Goal: Transaction & Acquisition: Purchase product/service

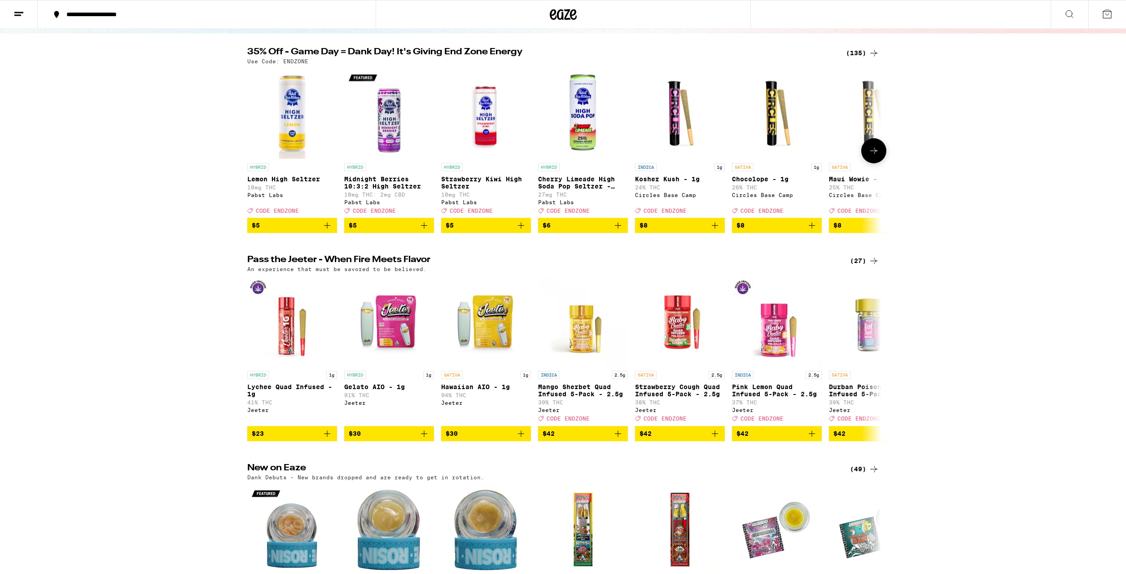
scroll to position [46, 0]
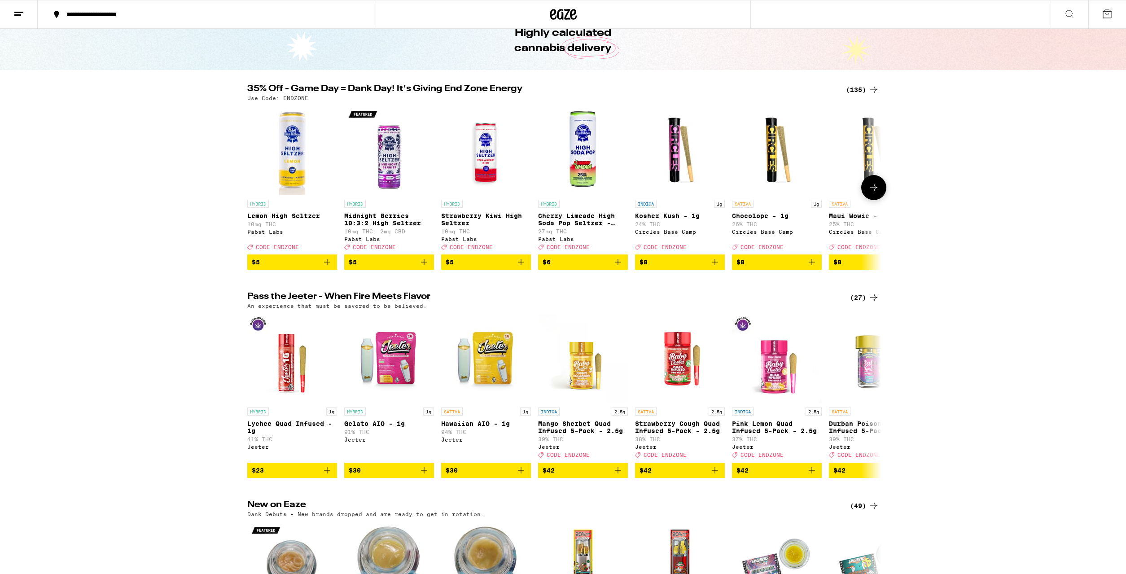
click at [870, 193] on icon at bounding box center [873, 187] width 11 height 11
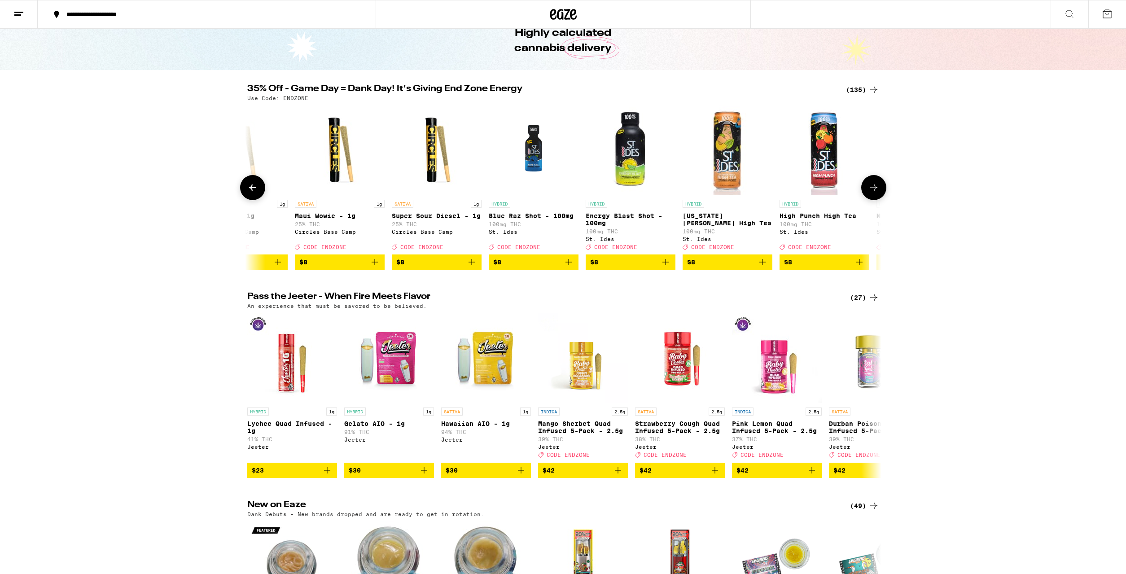
click at [871, 193] on icon at bounding box center [873, 187] width 11 height 11
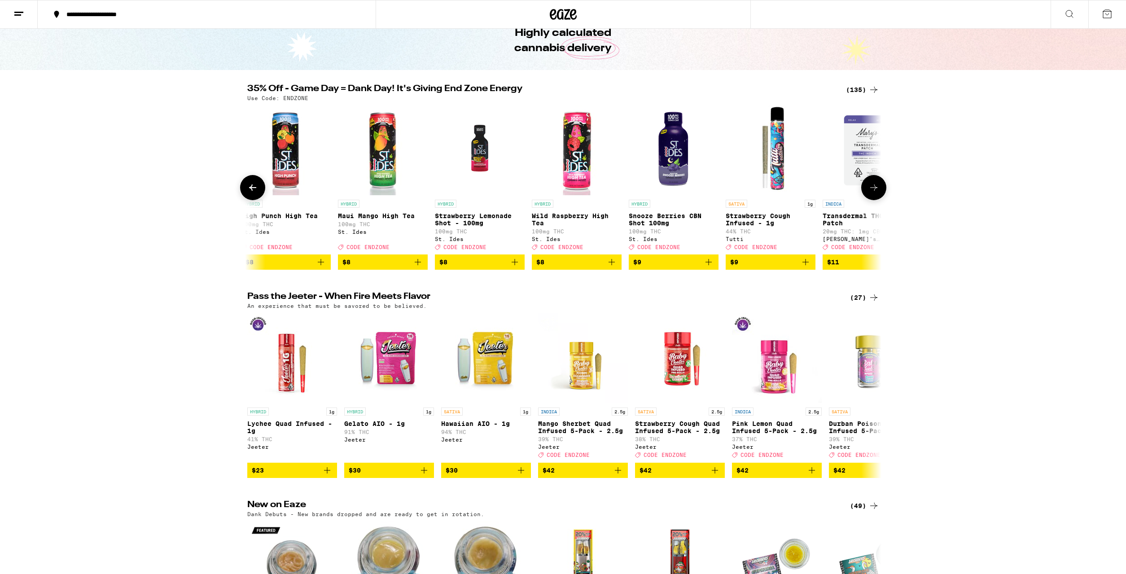
click at [871, 193] on icon at bounding box center [873, 187] width 11 height 11
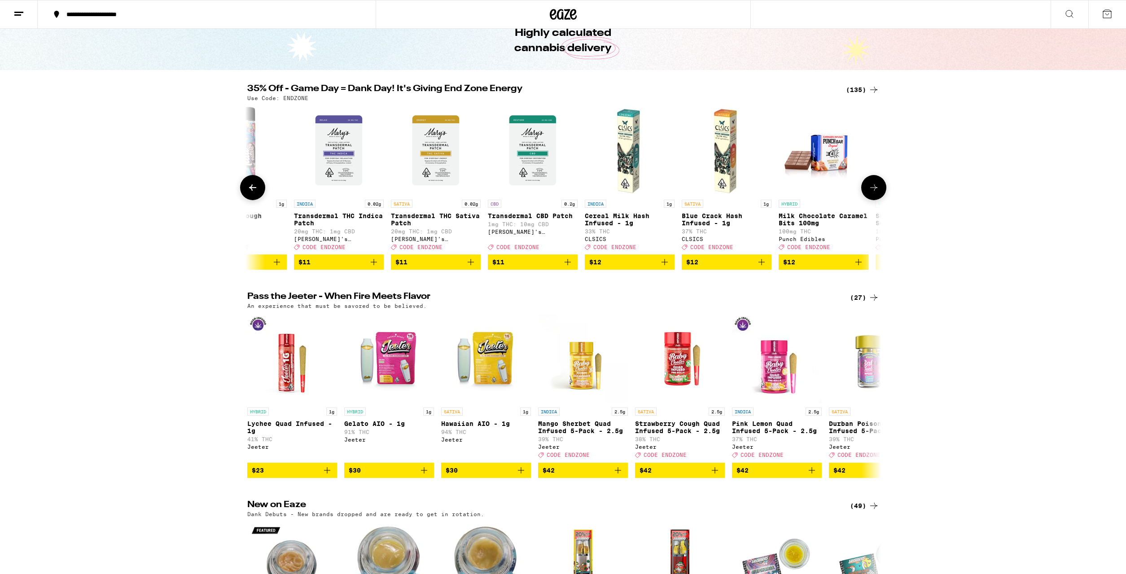
click at [871, 193] on icon at bounding box center [873, 187] width 11 height 11
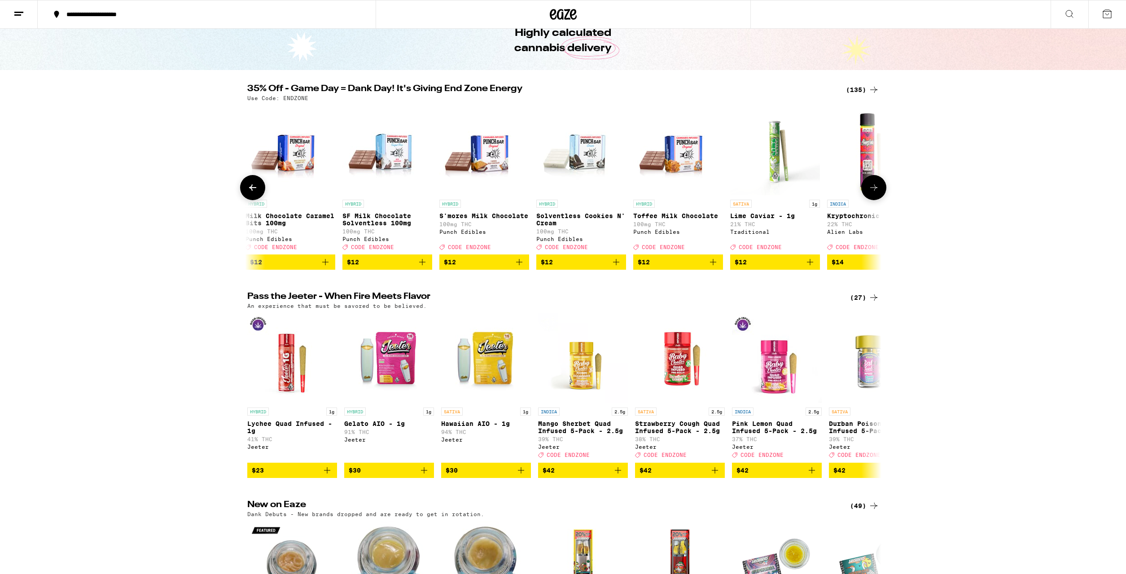
click at [871, 193] on icon at bounding box center [873, 187] width 11 height 11
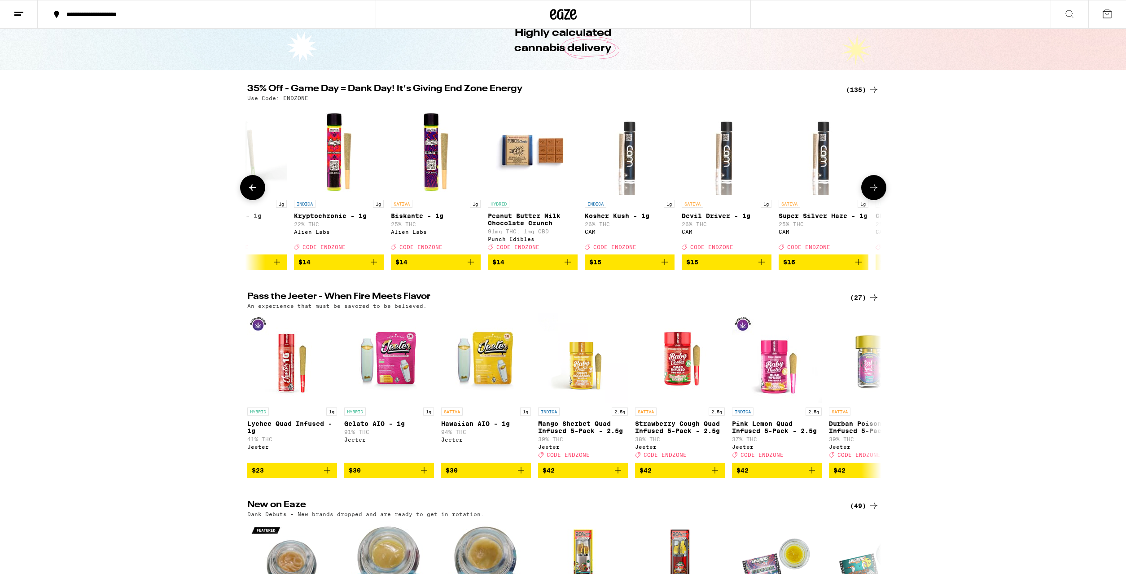
click at [871, 193] on icon at bounding box center [873, 187] width 11 height 11
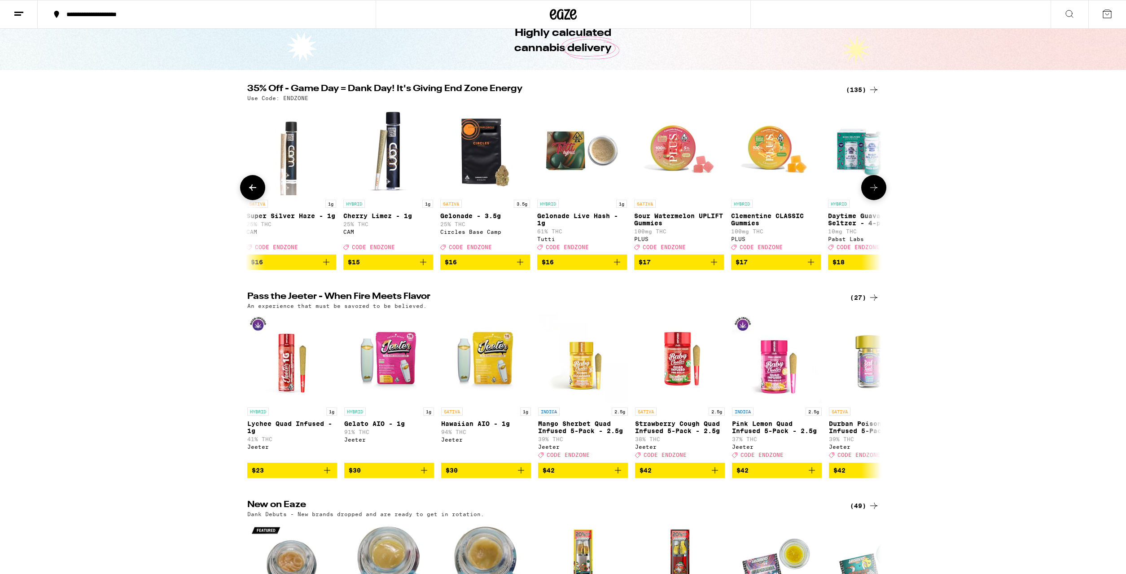
click at [871, 193] on icon at bounding box center [873, 187] width 11 height 11
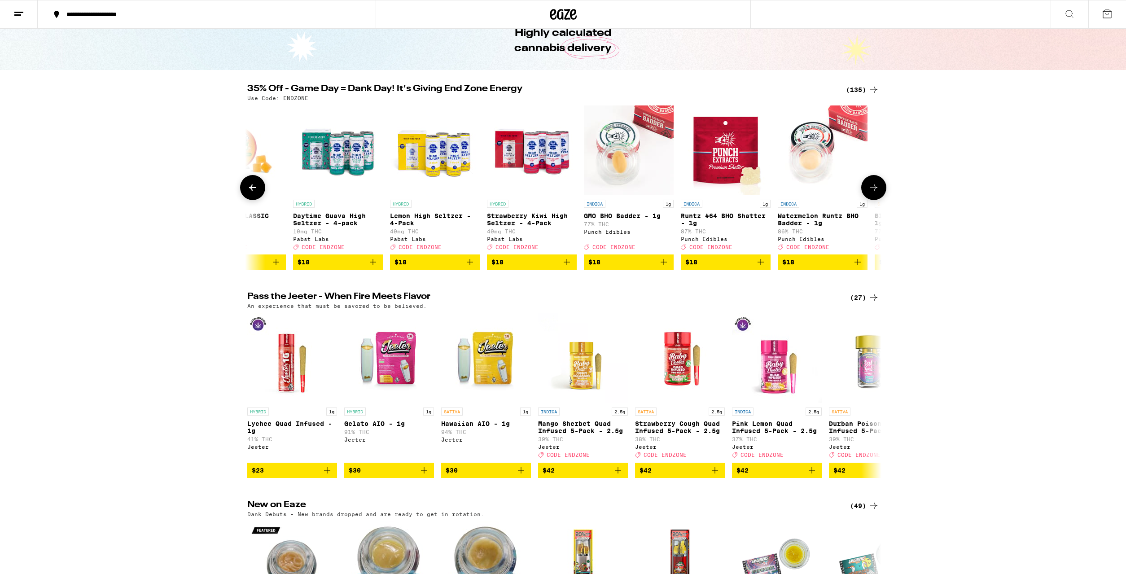
click at [250, 199] on button at bounding box center [252, 187] width 25 height 25
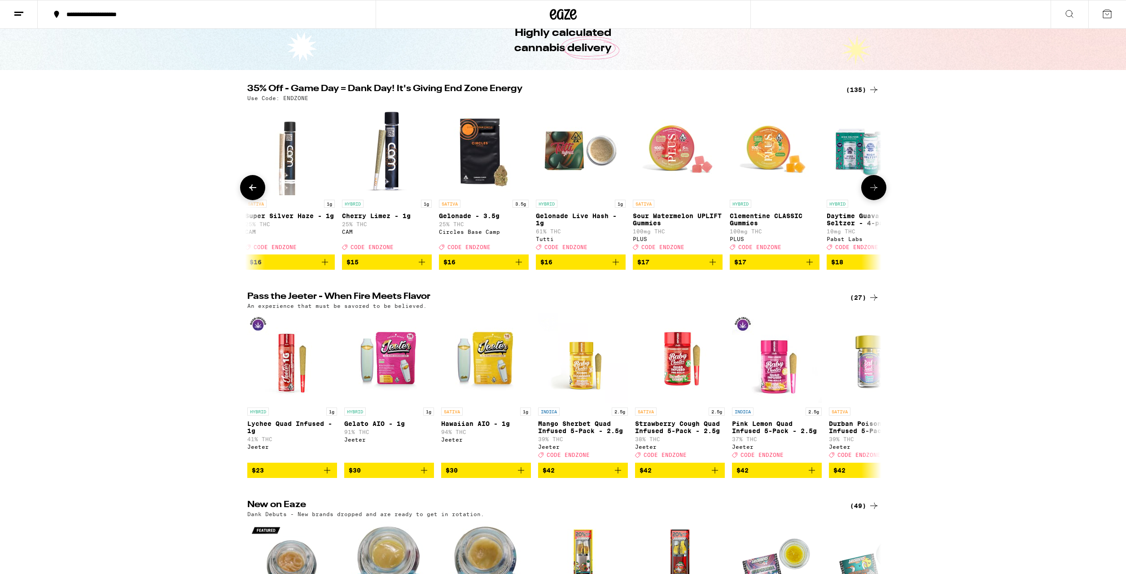
scroll to position [0, 3200]
click at [870, 191] on icon at bounding box center [873, 187] width 11 height 11
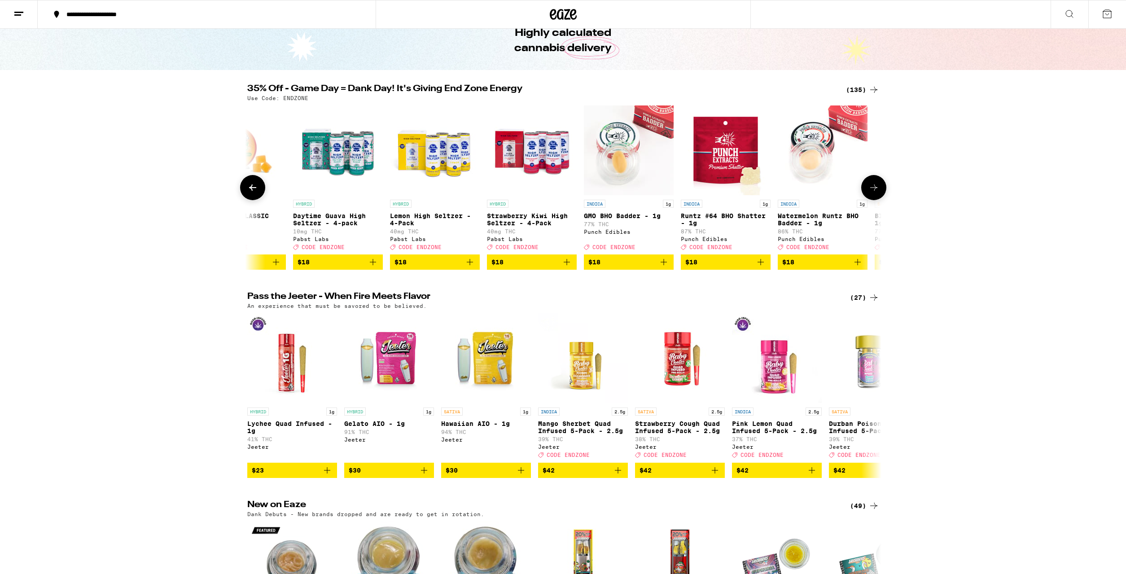
click at [870, 191] on icon at bounding box center [873, 187] width 11 height 11
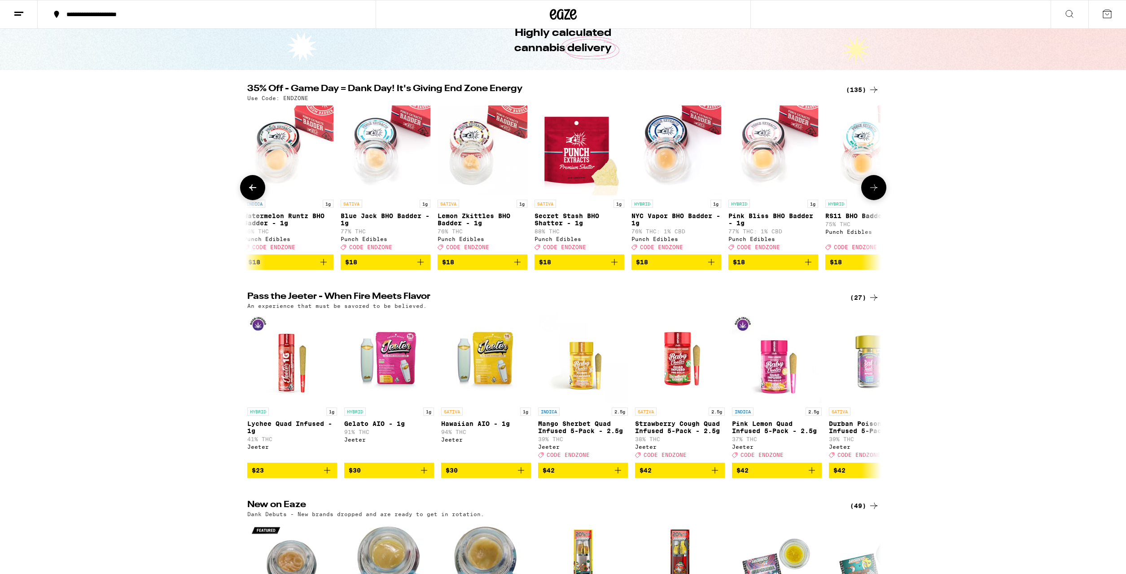
click at [870, 191] on icon at bounding box center [873, 187] width 11 height 11
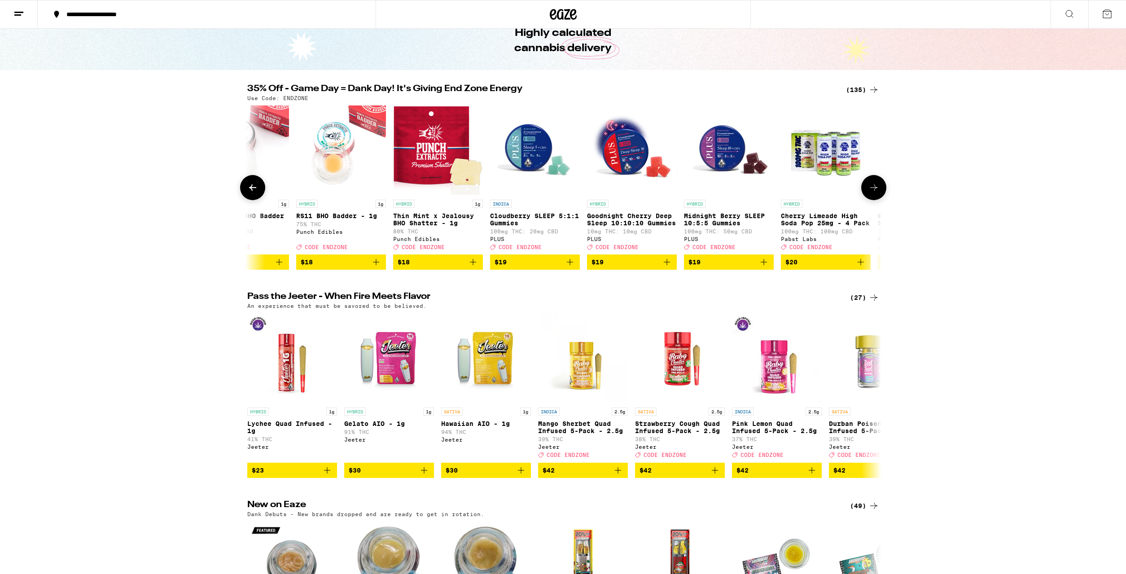
scroll to position [0, 4801]
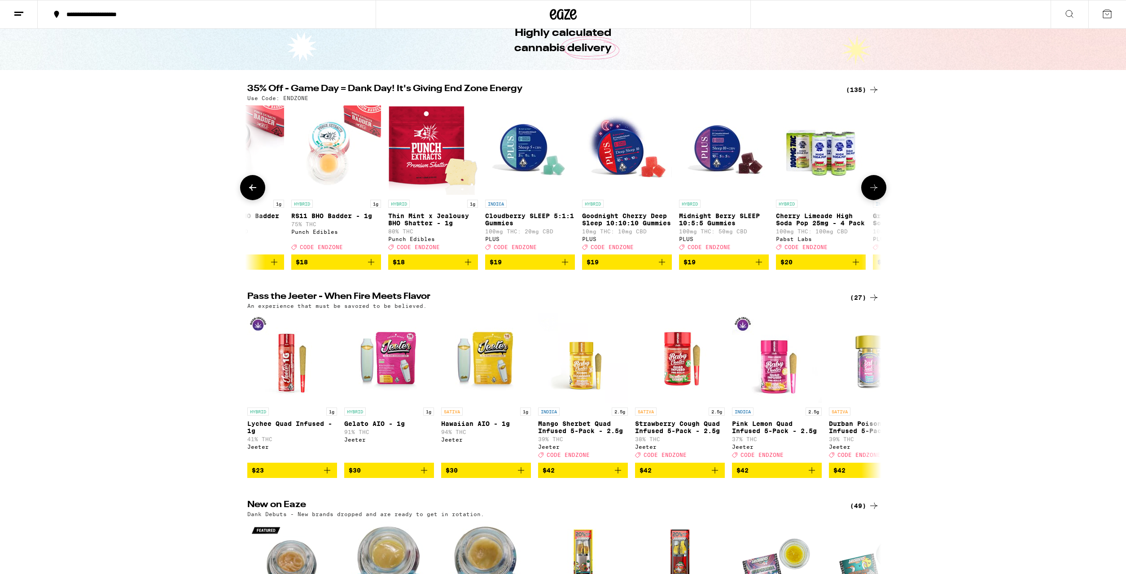
click at [871, 190] on icon at bounding box center [873, 187] width 11 height 11
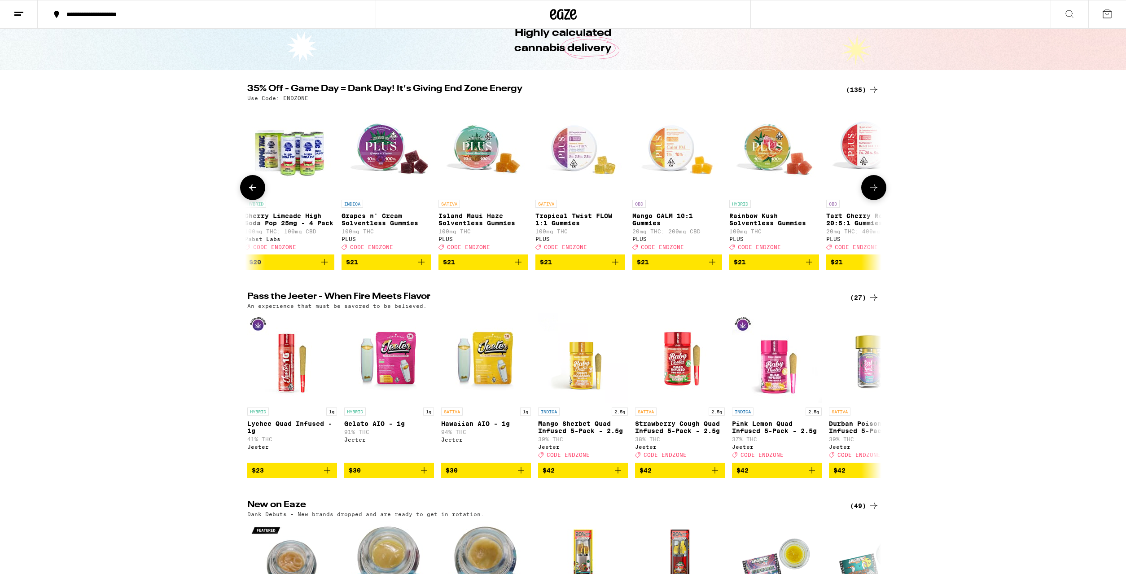
click at [871, 190] on icon at bounding box center [873, 187] width 11 height 11
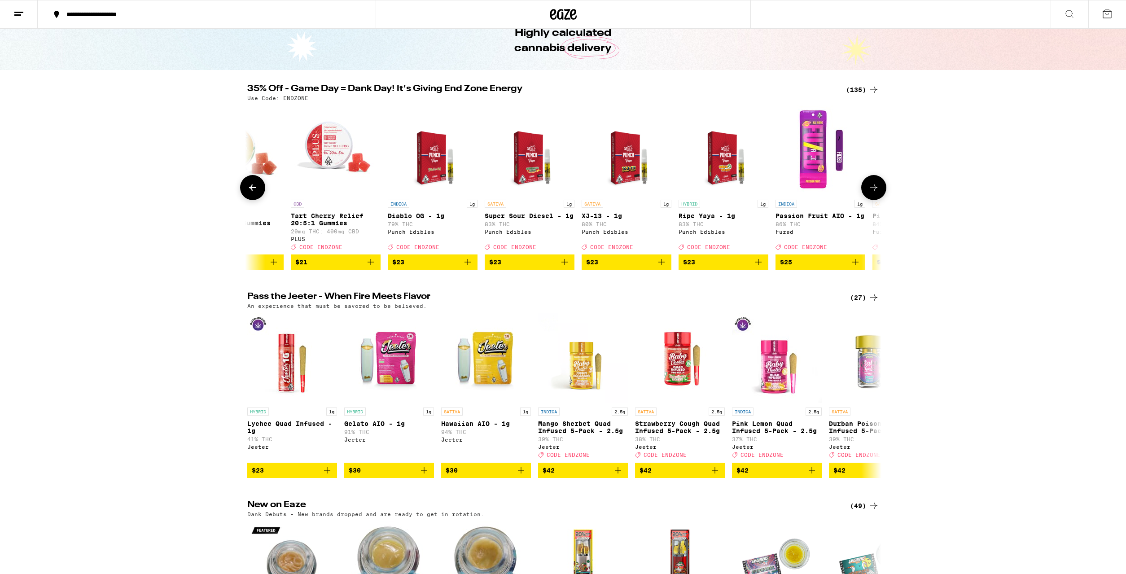
scroll to position [0, 5868]
click at [871, 189] on icon at bounding box center [873, 187] width 11 height 11
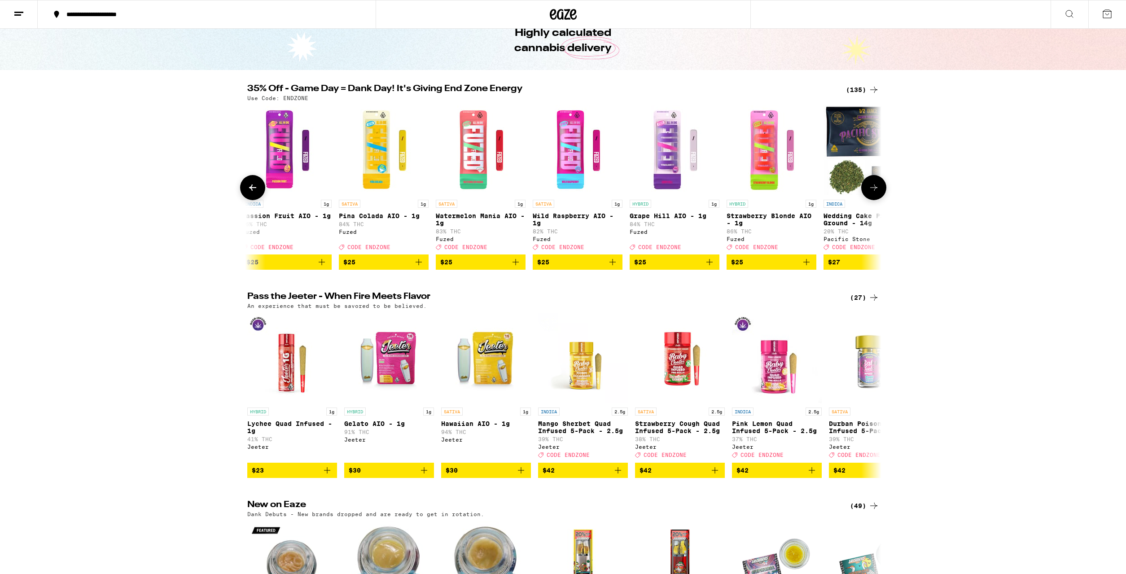
click at [871, 189] on icon at bounding box center [873, 187] width 11 height 11
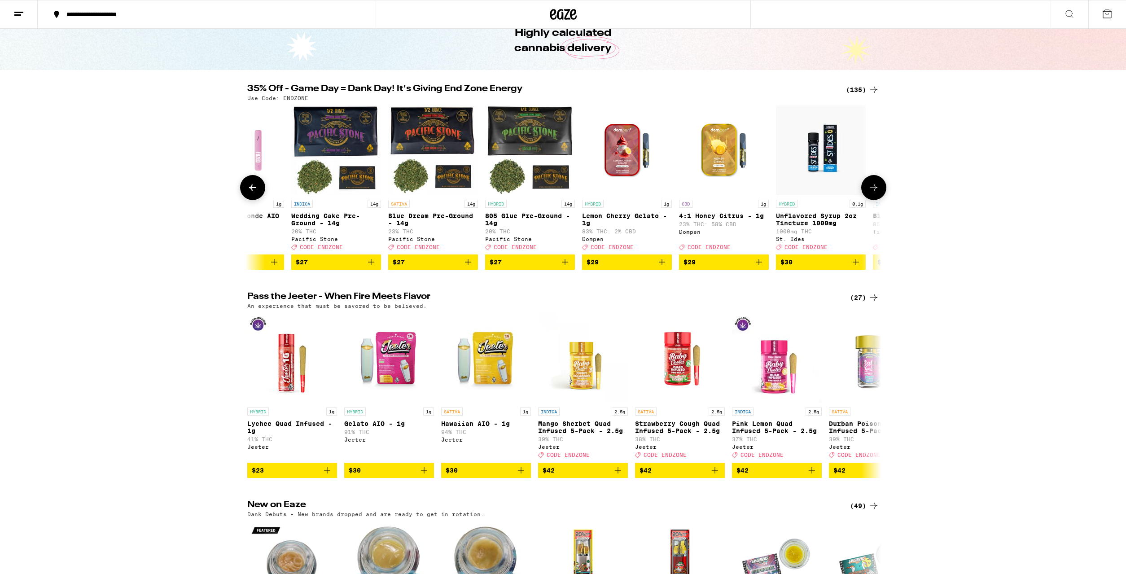
click at [871, 189] on icon at bounding box center [873, 187] width 11 height 11
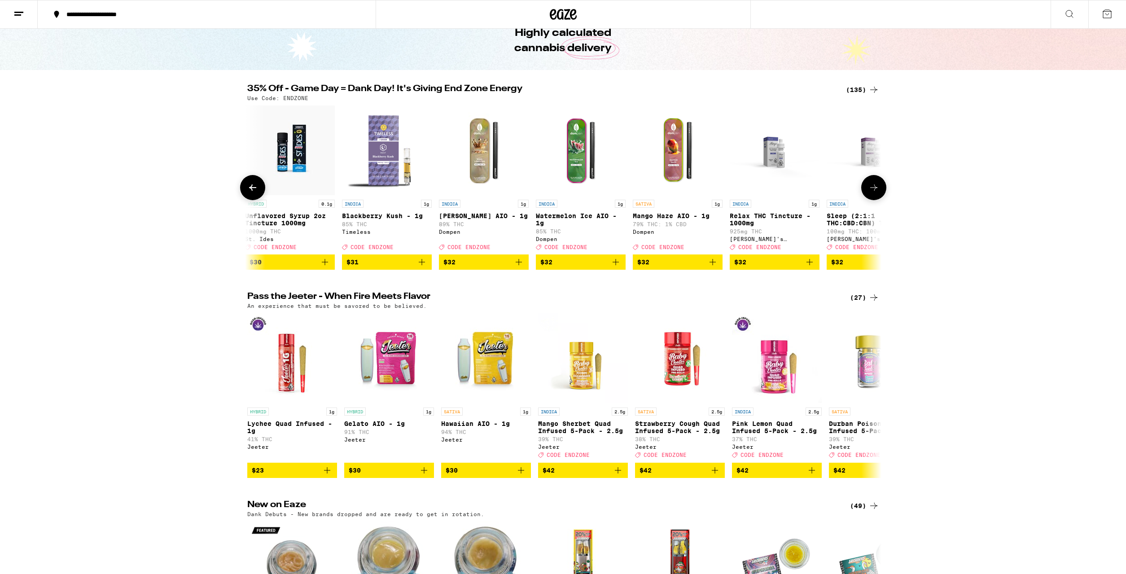
click at [871, 189] on icon at bounding box center [873, 187] width 11 height 11
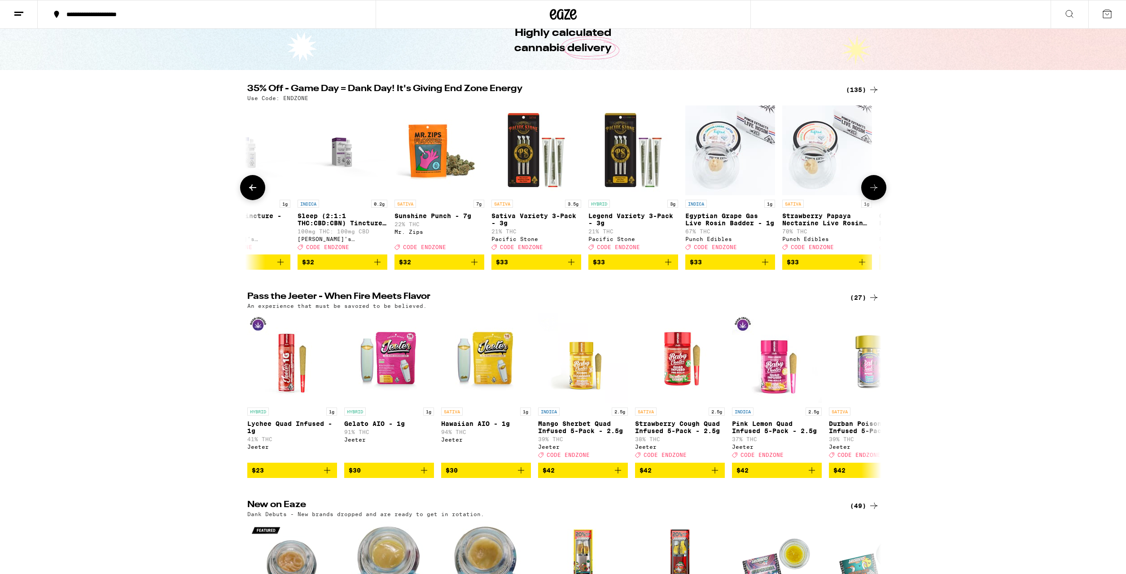
click at [872, 188] on icon at bounding box center [873, 187] width 11 height 11
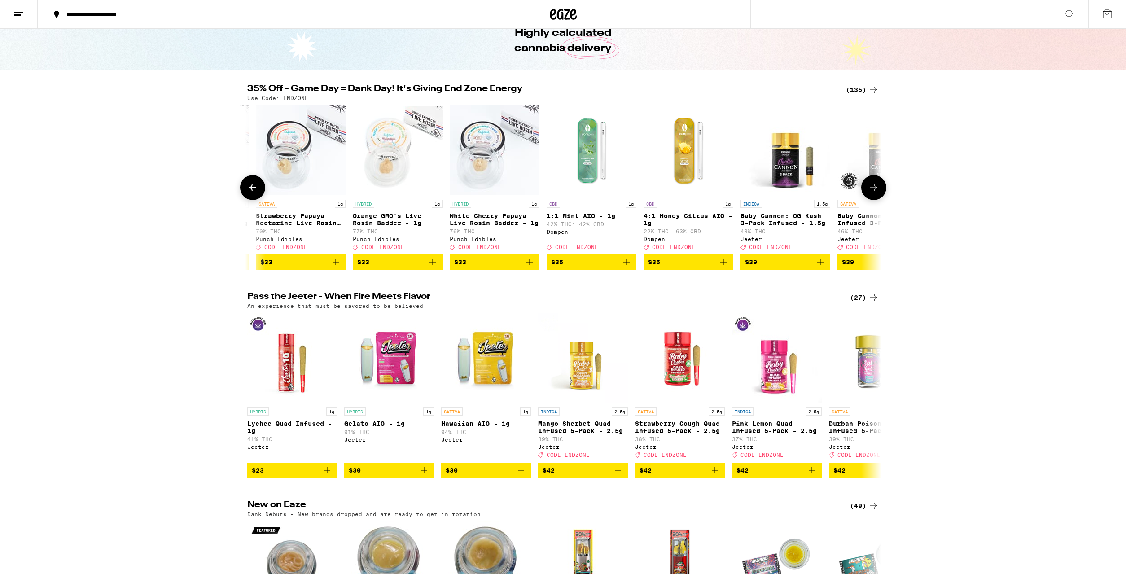
click at [872, 188] on icon at bounding box center [873, 187] width 11 height 11
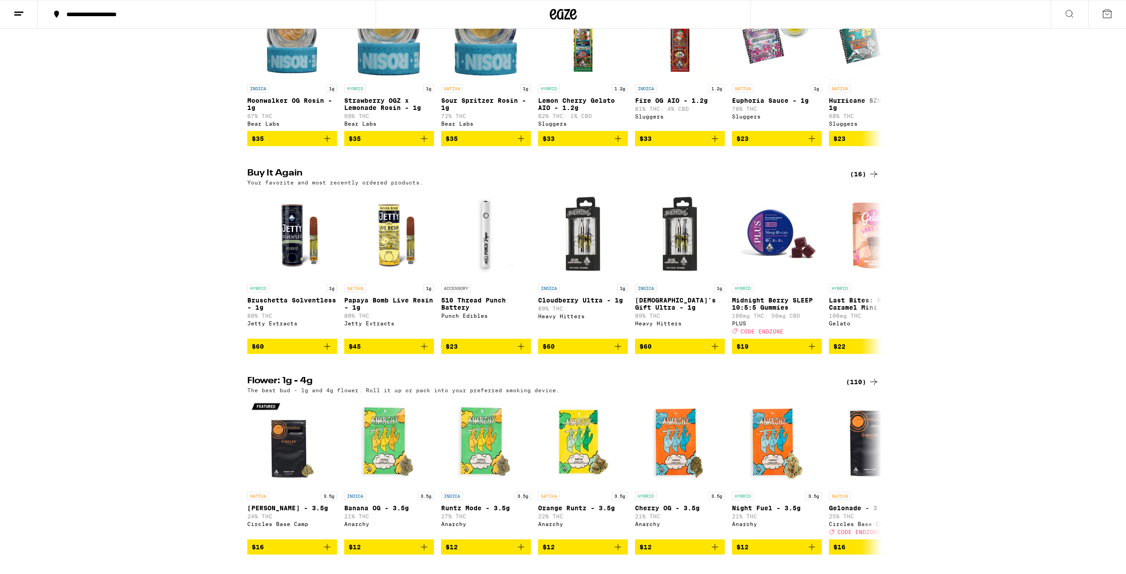
scroll to position [641, 0]
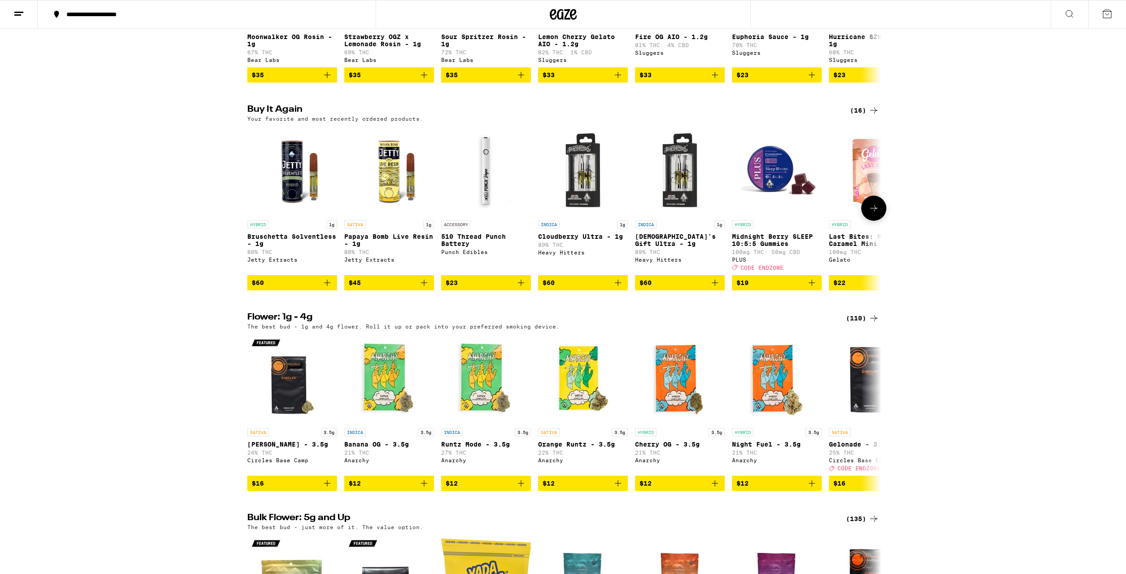
click at [329, 288] on icon "Add to bag" at bounding box center [327, 282] width 11 height 11
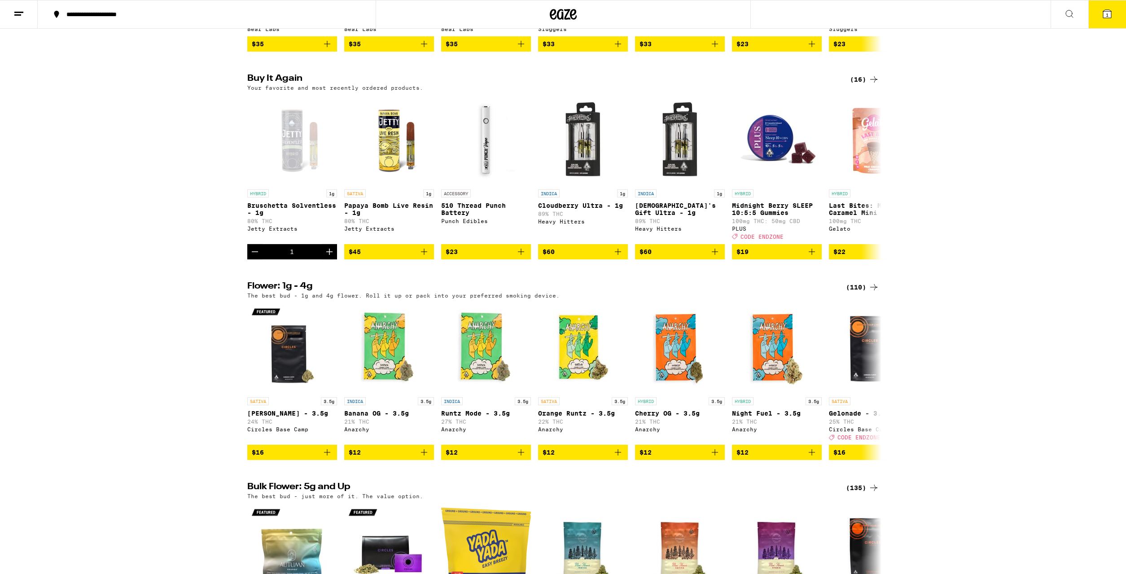
scroll to position [686, 0]
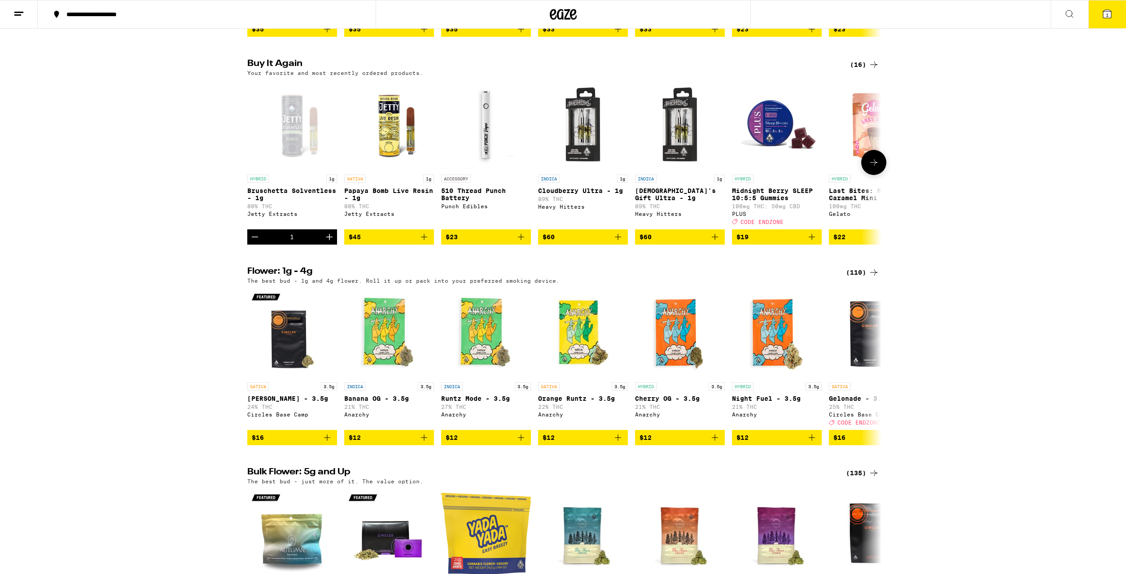
click at [816, 242] on icon "Add to bag" at bounding box center [811, 237] width 11 height 11
click at [816, 242] on icon "Increment" at bounding box center [813, 237] width 11 height 11
click at [523, 240] on icon "Add to bag" at bounding box center [521, 237] width 6 height 6
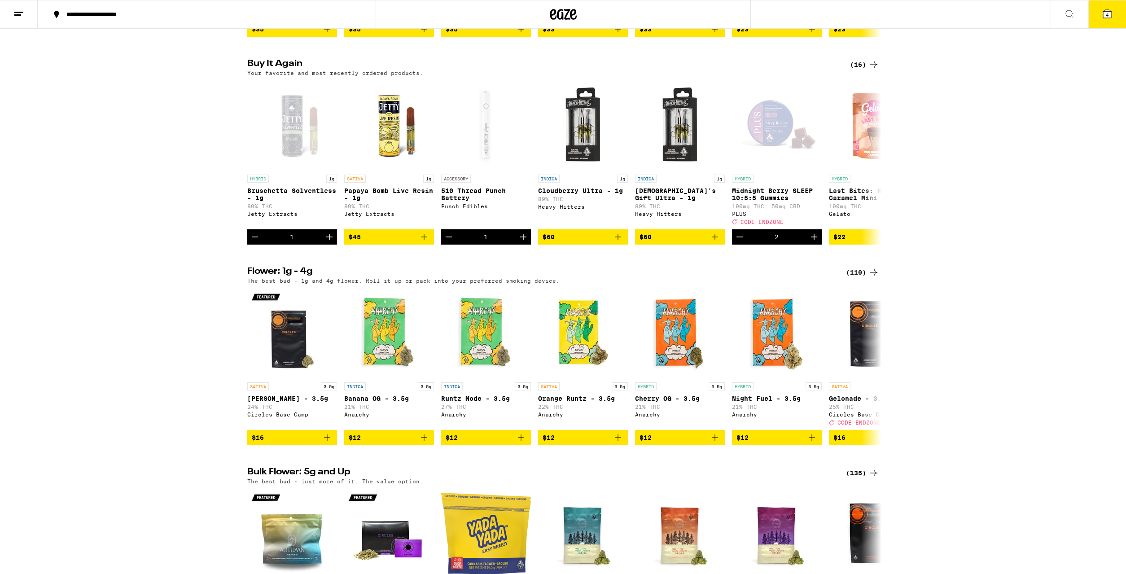
click at [1101, 17] on button "4" at bounding box center [1107, 14] width 38 height 28
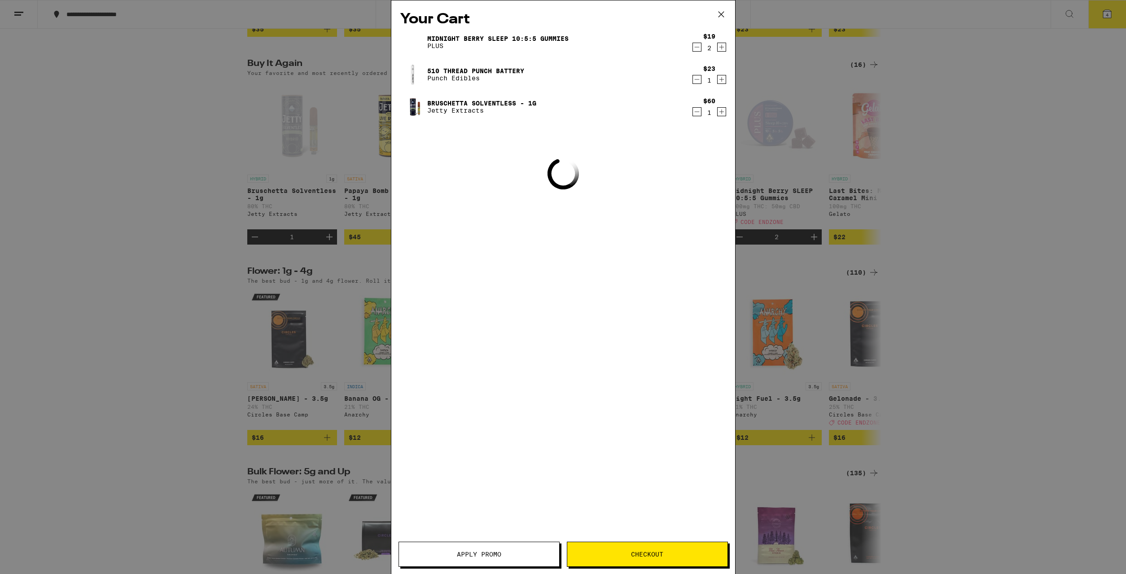
scroll to position [0, 9055]
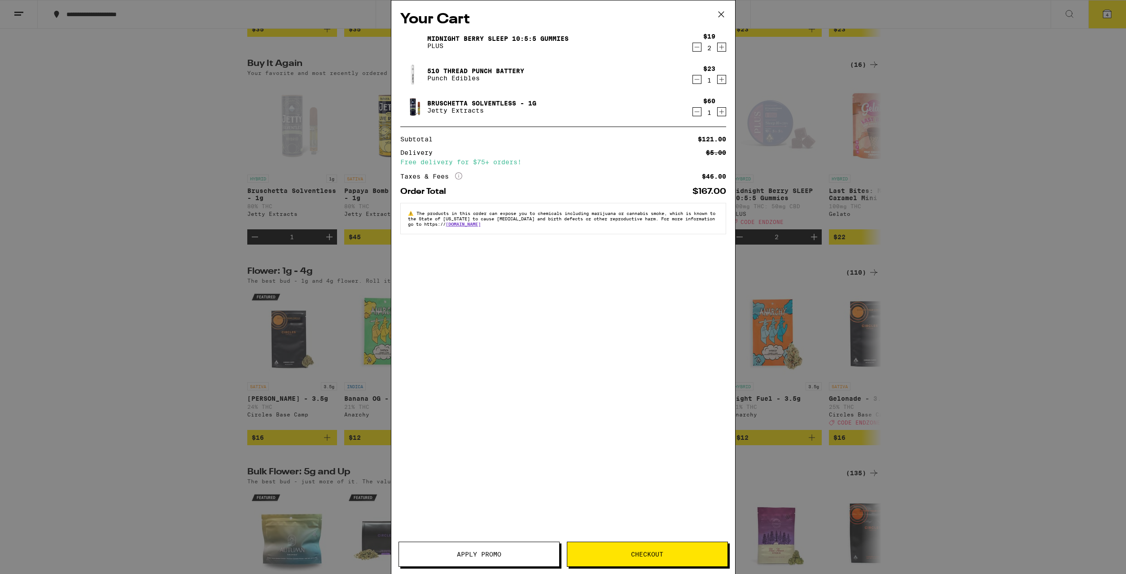
click at [429, 542] on button "Apply Promo" at bounding box center [478, 554] width 161 height 25
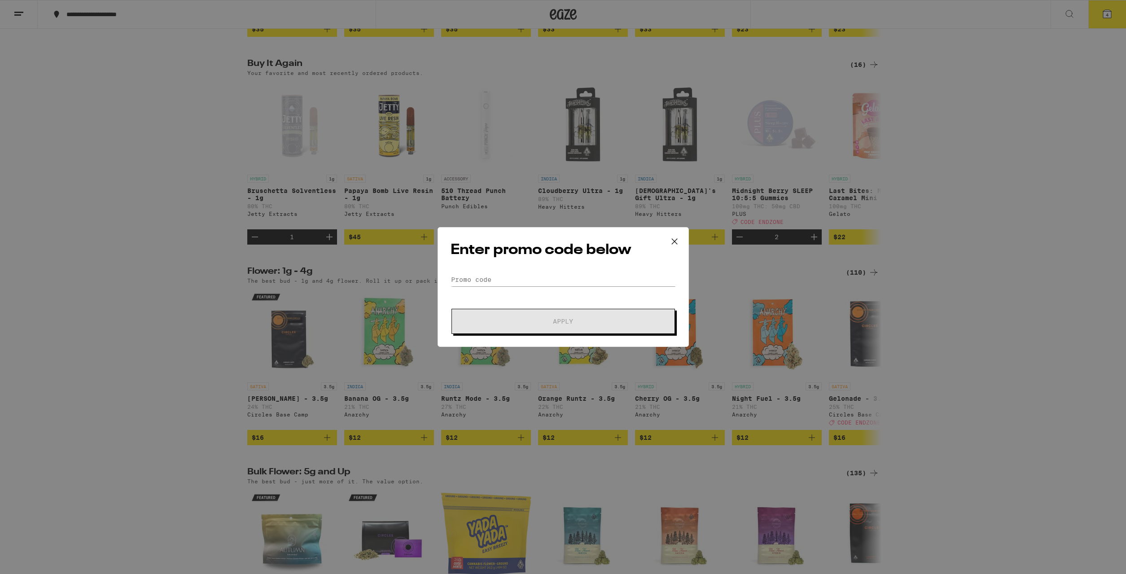
click at [476, 277] on div "Enter promo code below Promo Code Apply" at bounding box center [562, 287] width 251 height 120
click at [481, 285] on input "Promo Code" at bounding box center [562, 279] width 225 height 13
type input "endzone"
click at [547, 319] on span "Apply" at bounding box center [563, 321] width 162 height 6
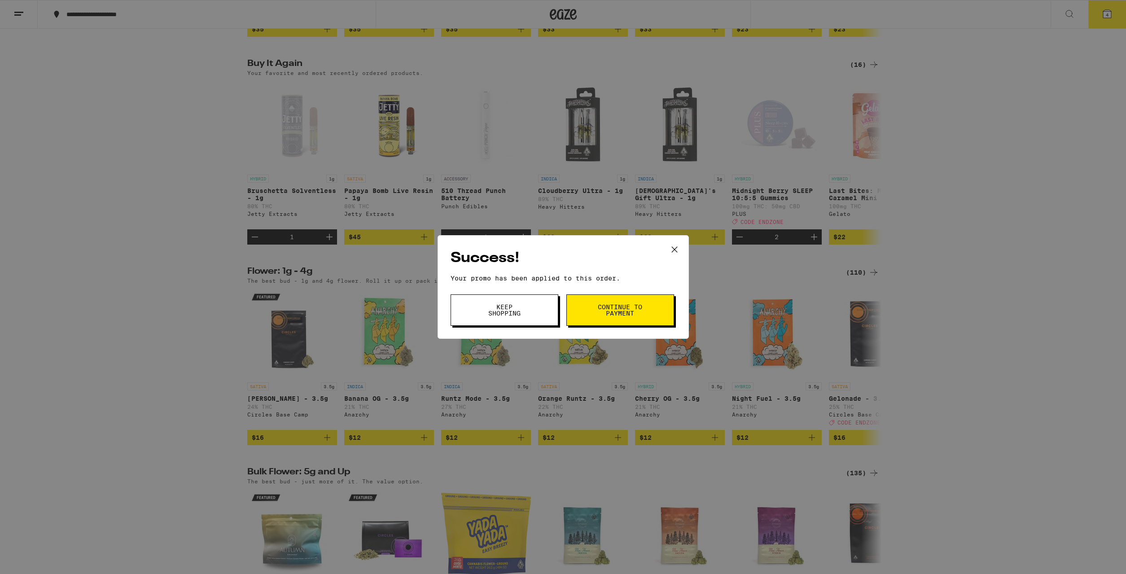
click at [620, 313] on span "Continue to payment" at bounding box center [620, 310] width 46 height 13
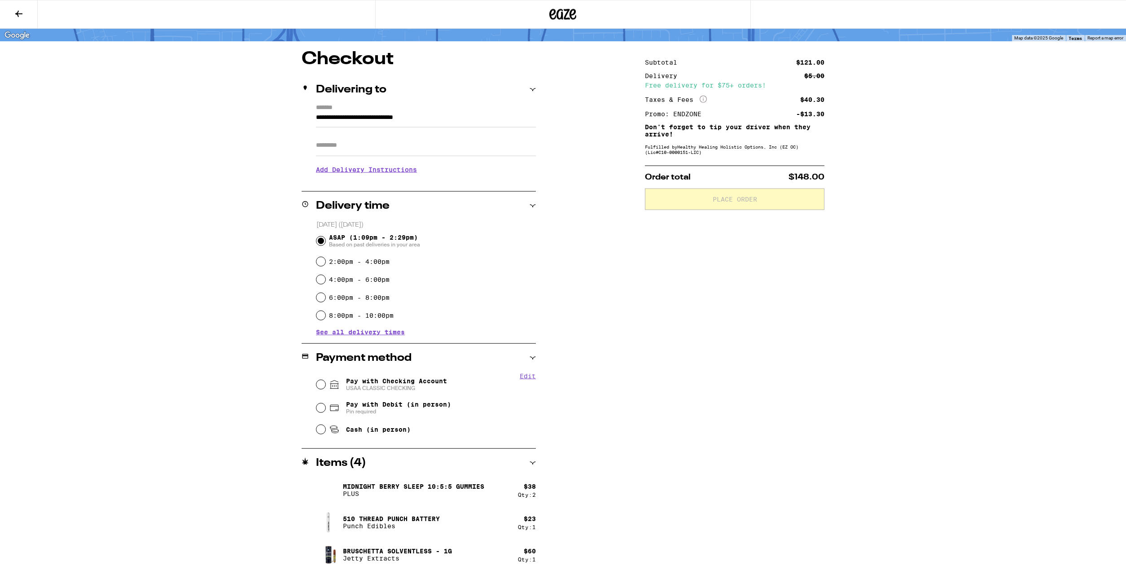
scroll to position [59, 0]
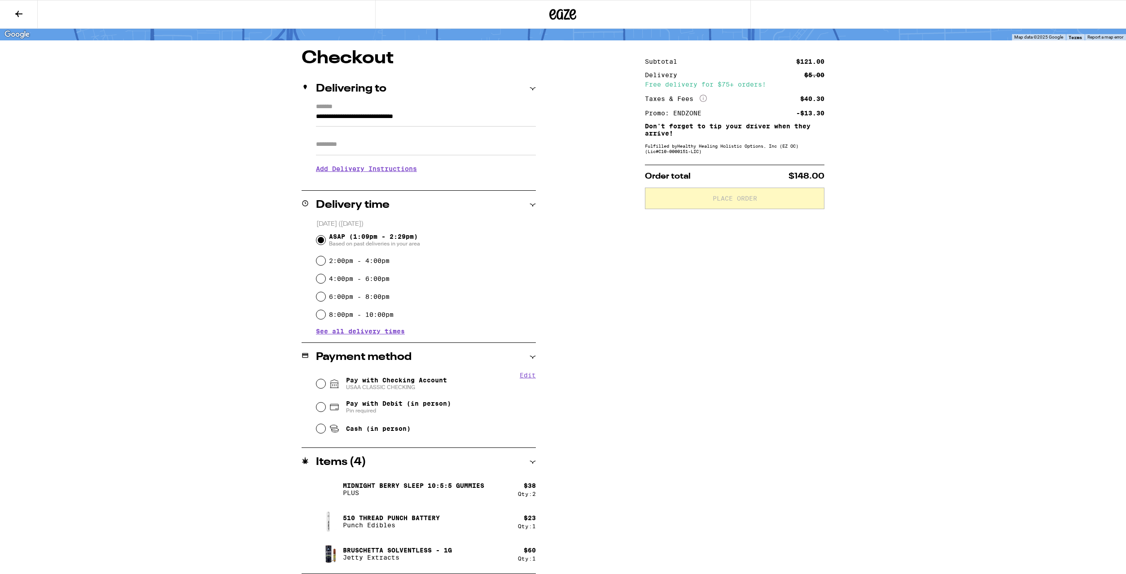
click at [358, 381] on span "Pay with Checking Account USAA CLASSIC CHECKING" at bounding box center [396, 383] width 101 height 14
click at [325, 381] on input "Pay with Checking Account USAA CLASSIC CHECKING" at bounding box center [320, 383] width 9 height 9
radio input "true"
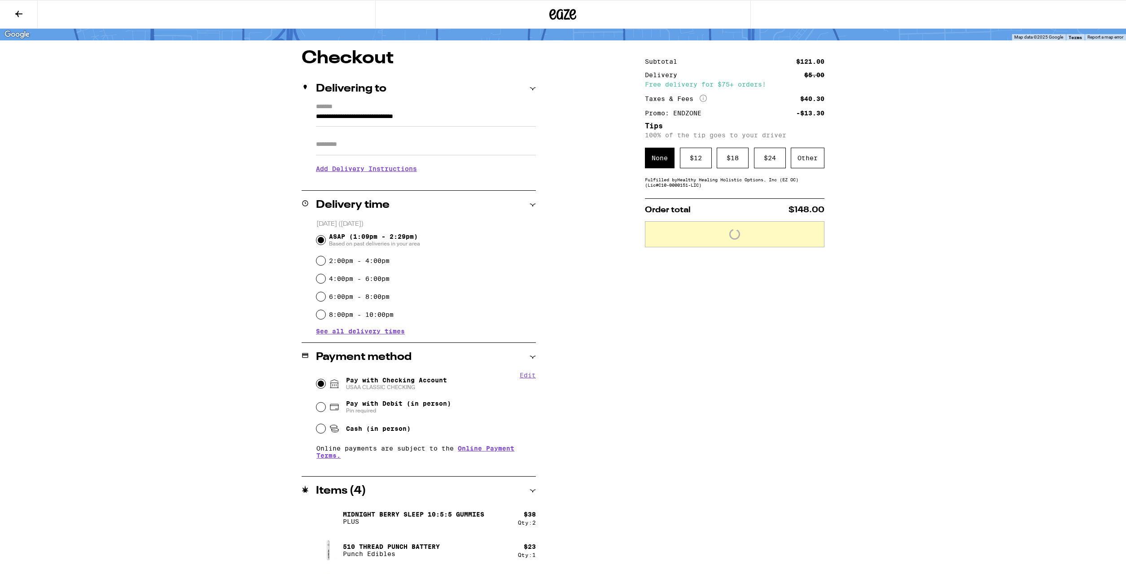
click at [695, 147] on div "Subtotal $121.00 Delivery $5.00 Free delivery for $75+ orders! Taxes & Fees Mor…" at bounding box center [734, 325] width 179 height 553
click at [695, 158] on div "$ 12" at bounding box center [696, 158] width 32 height 21
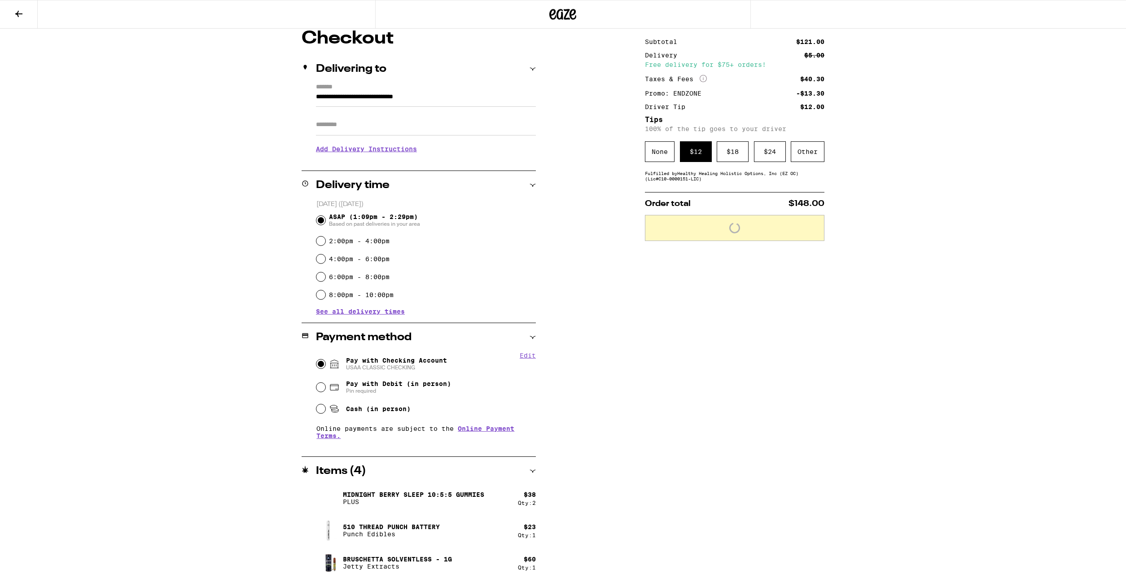
scroll to position [88, 0]
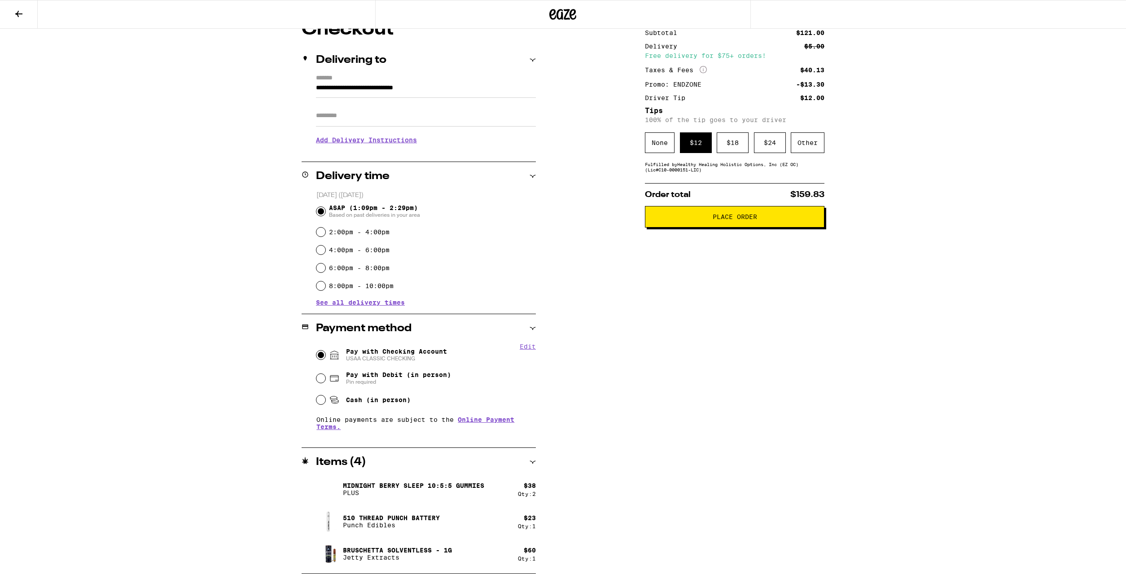
click at [722, 220] on span "Place Order" at bounding box center [734, 217] width 44 height 6
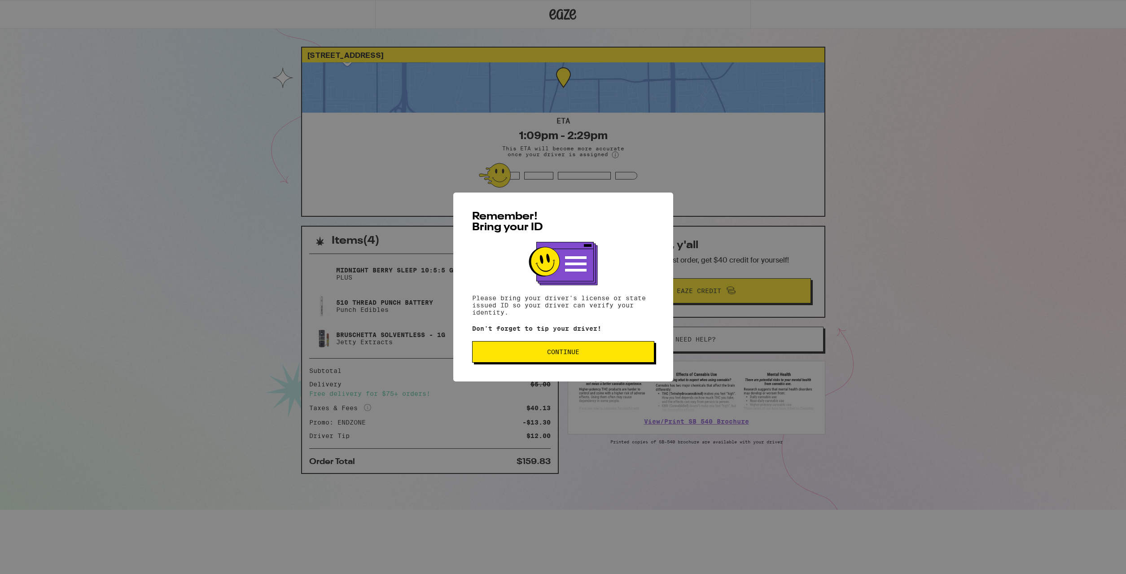
click at [608, 360] on button "Continue" at bounding box center [563, 352] width 182 height 22
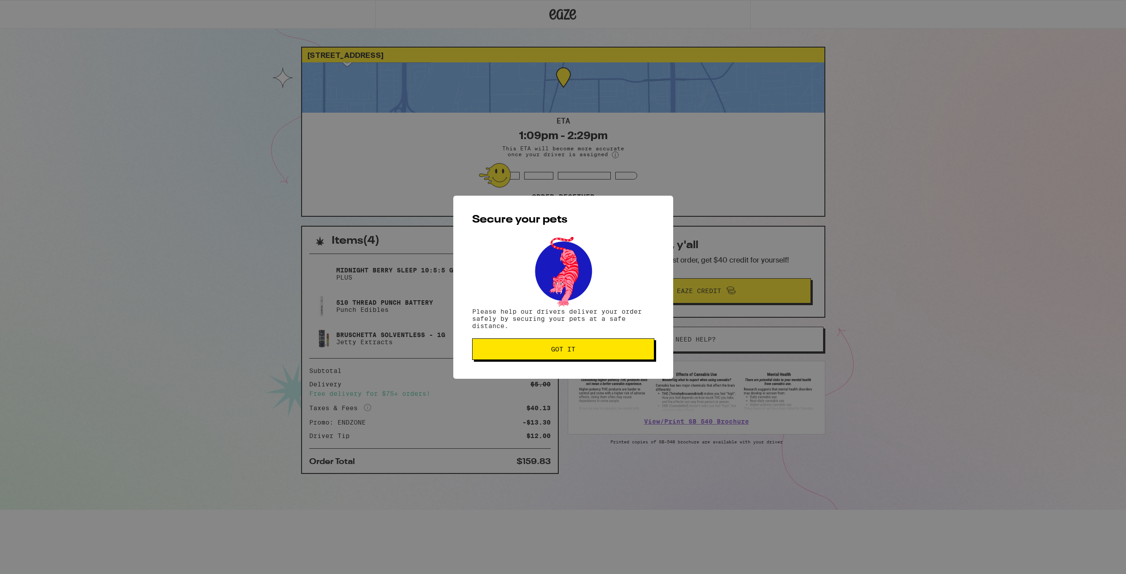
click at [592, 349] on span "Got it" at bounding box center [563, 349] width 167 height 6
